Goal: Transaction & Acquisition: Obtain resource

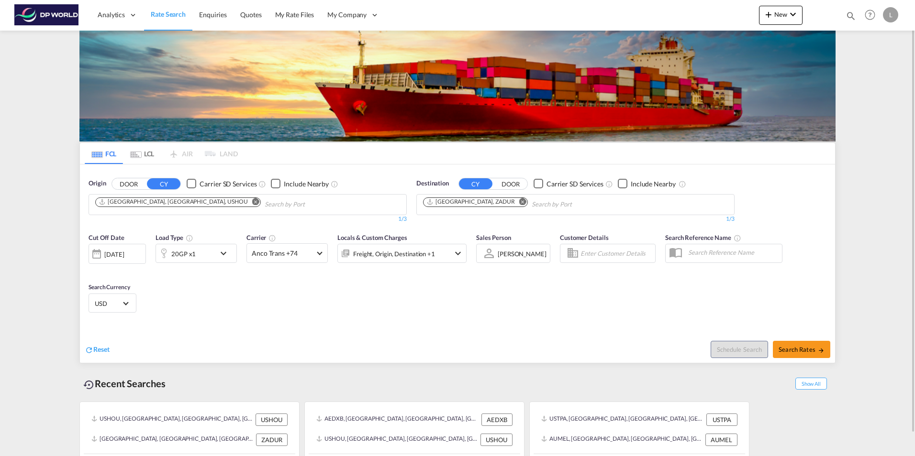
click at [252, 201] on md-icon "Remove" at bounding box center [255, 201] width 7 height 7
click at [519, 201] on md-icon "Remove" at bounding box center [522, 201] width 7 height 7
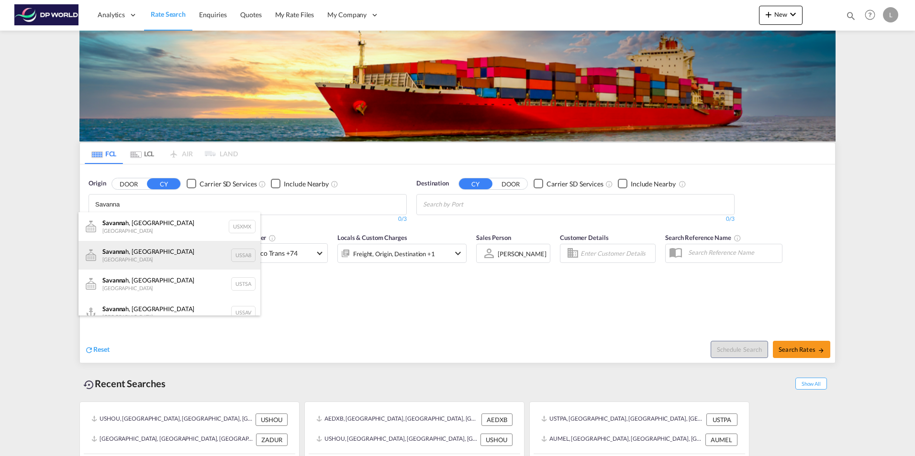
scroll to position [11, 0]
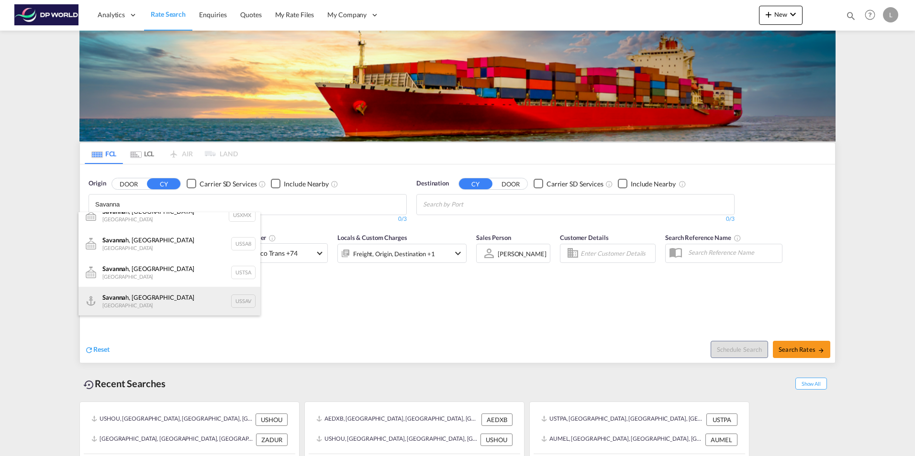
type input "Savanna"
click at [170, 306] on div "Savanna h, GA United States USSAV" at bounding box center [169, 301] width 182 height 29
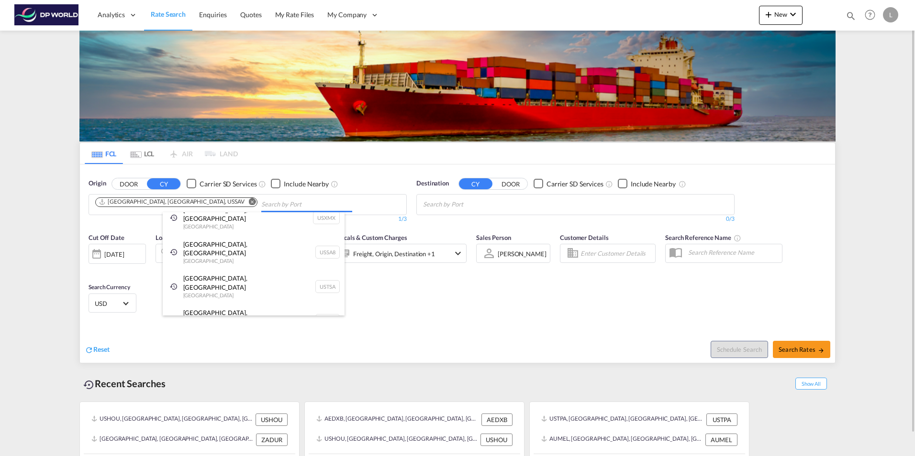
scroll to position [0, 0]
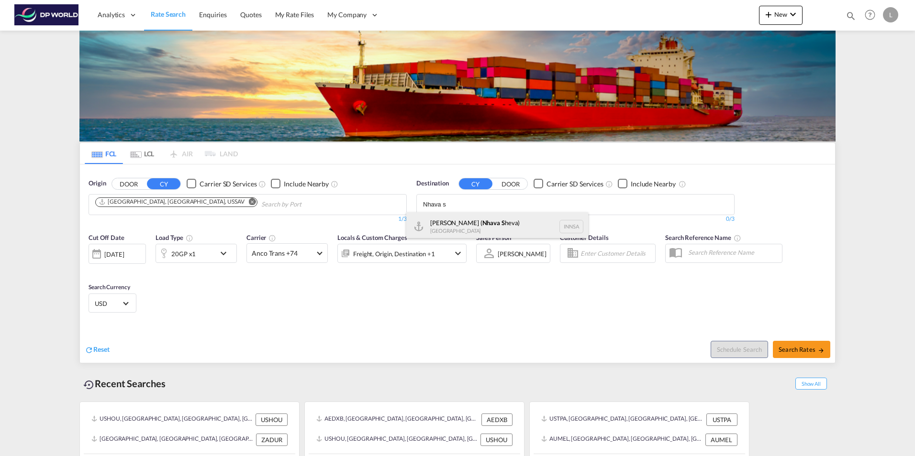
type input "Nhava s"
click at [458, 220] on div "[PERSON_NAME] ( Nhava S heva) [GEOGRAPHIC_DATA] [GEOGRAPHIC_DATA]" at bounding box center [497, 226] width 182 height 29
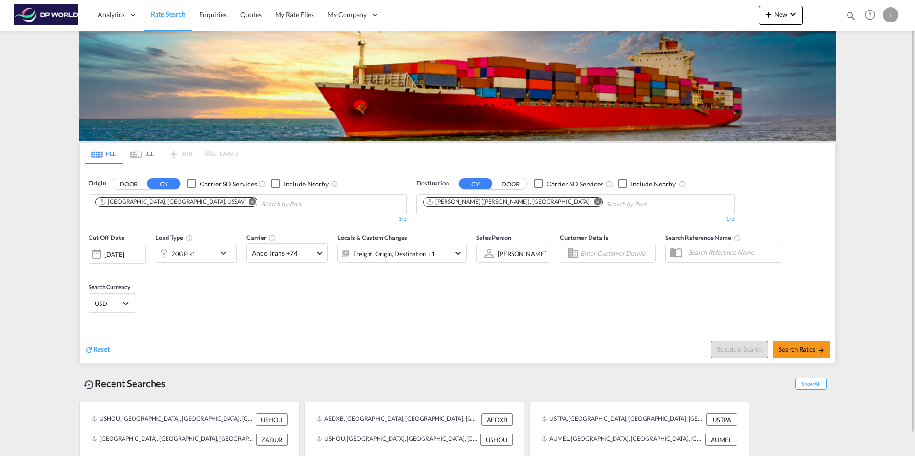
click at [195, 258] on div "20GP x1" at bounding box center [185, 253] width 59 height 19
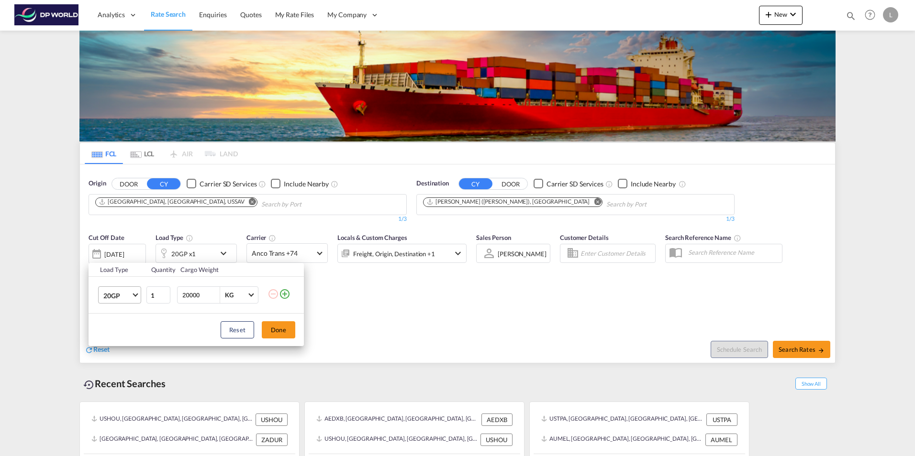
click at [132, 297] on md-select-value "20GP" at bounding box center [121, 295] width 38 height 16
click at [122, 341] on md-option "40HC" at bounding box center [128, 341] width 65 height 23
click at [282, 332] on button "Done" at bounding box center [278, 329] width 33 height 17
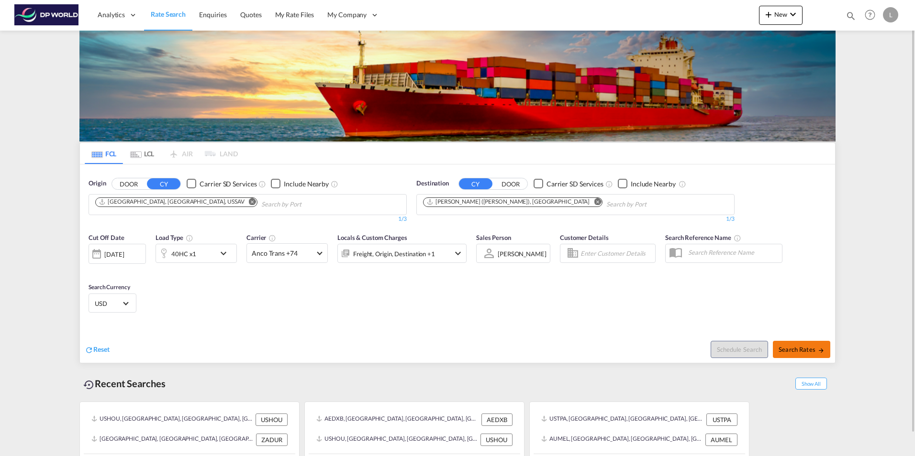
click at [815, 346] on span "Search Rates" at bounding box center [801, 350] width 46 height 8
type input "USSAV to INNSA / [DATE]"
